Goal: Information Seeking & Learning: Learn about a topic

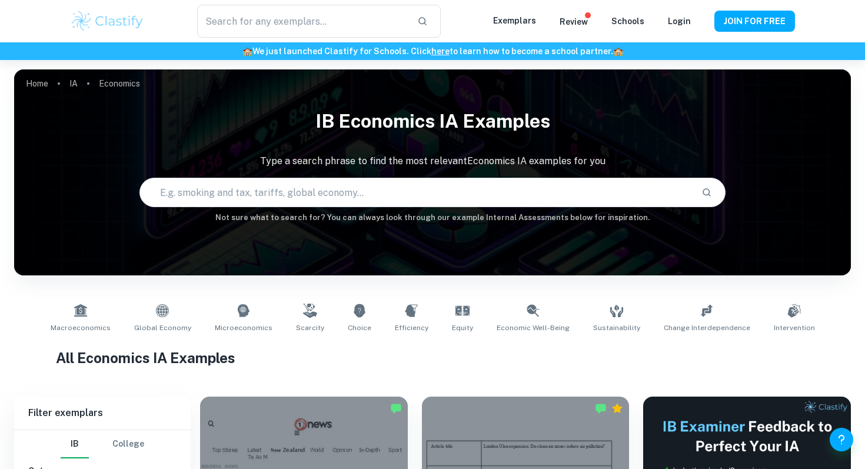
scroll to position [221, 0]
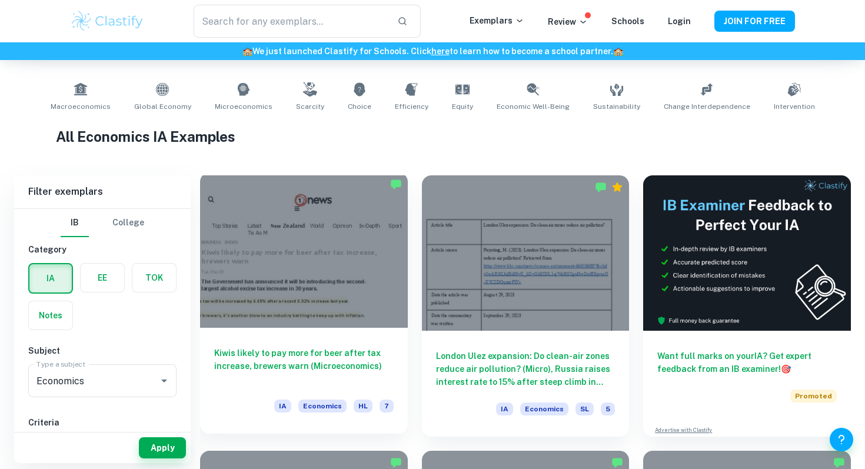
click at [360, 302] on div at bounding box center [304, 249] width 208 height 155
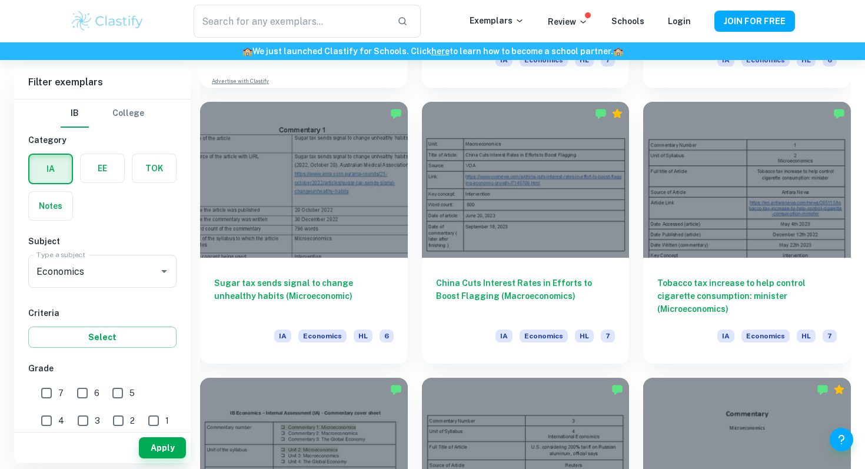
scroll to position [1123, 0]
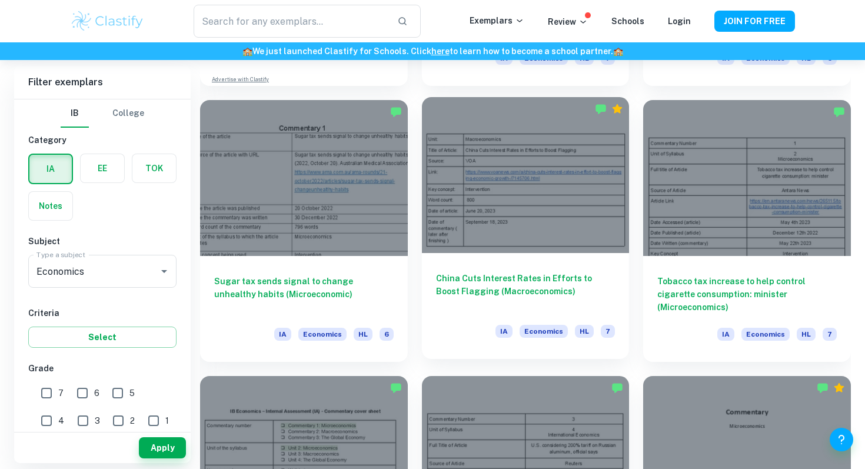
click at [516, 178] on div at bounding box center [526, 174] width 208 height 155
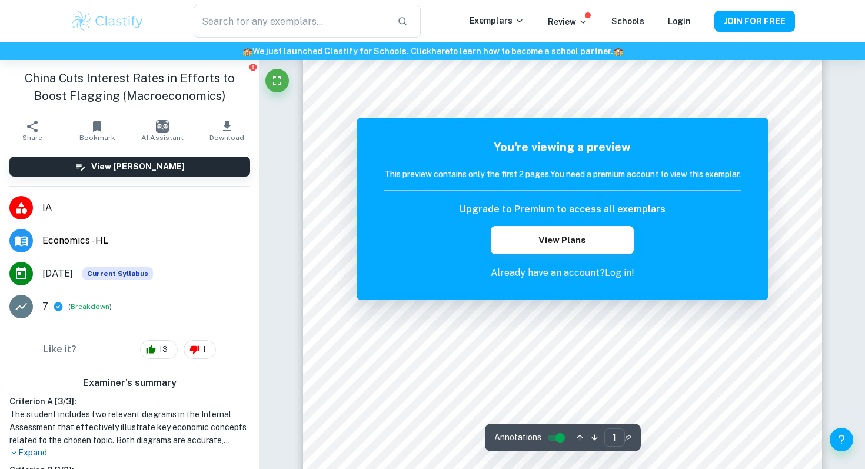
scroll to position [47, 0]
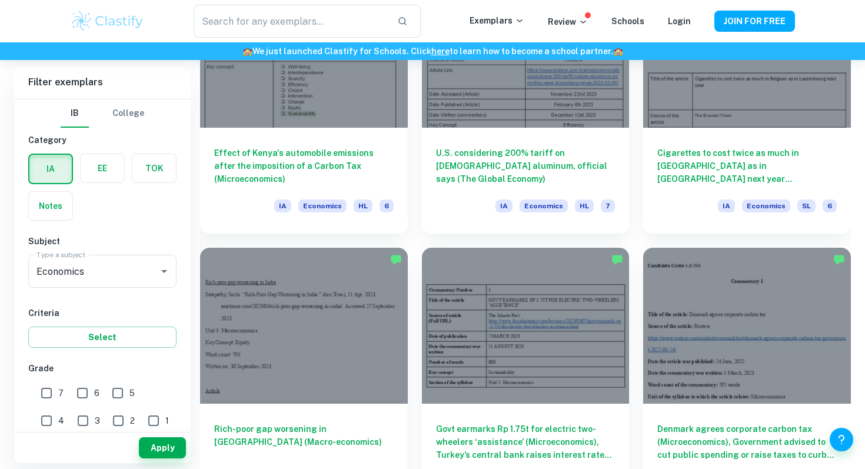
scroll to position [1603, 0]
